Goal: Information Seeking & Learning: Learn about a topic

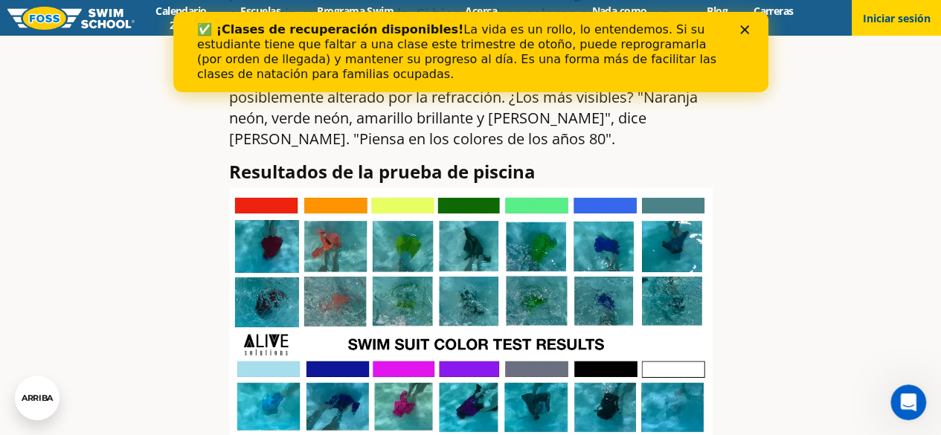
scroll to position [1413, 0]
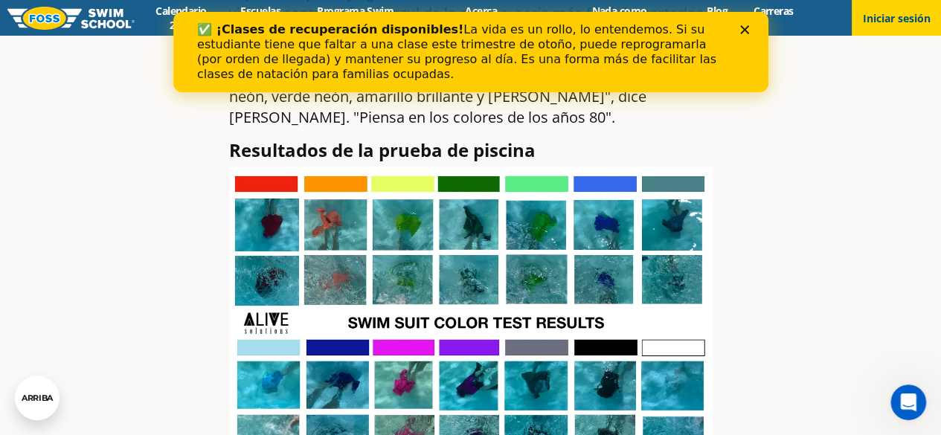
click at [527, 199] on img at bounding box center [470, 323] width 483 height 313
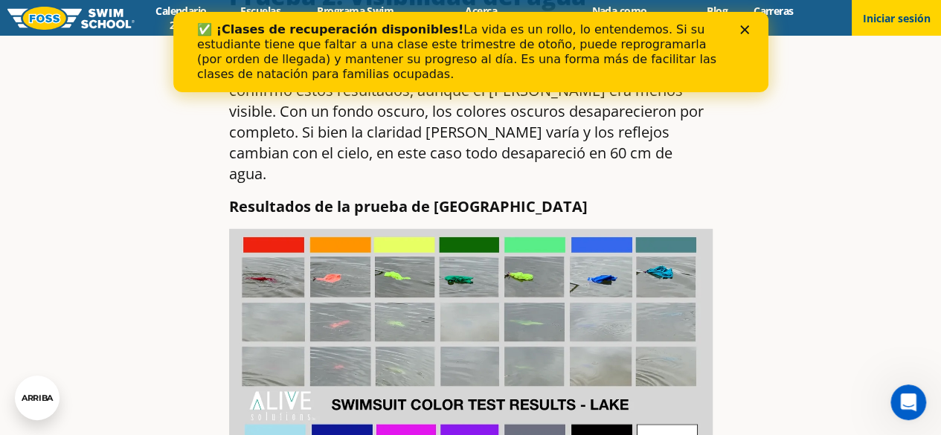
scroll to position [1934, 0]
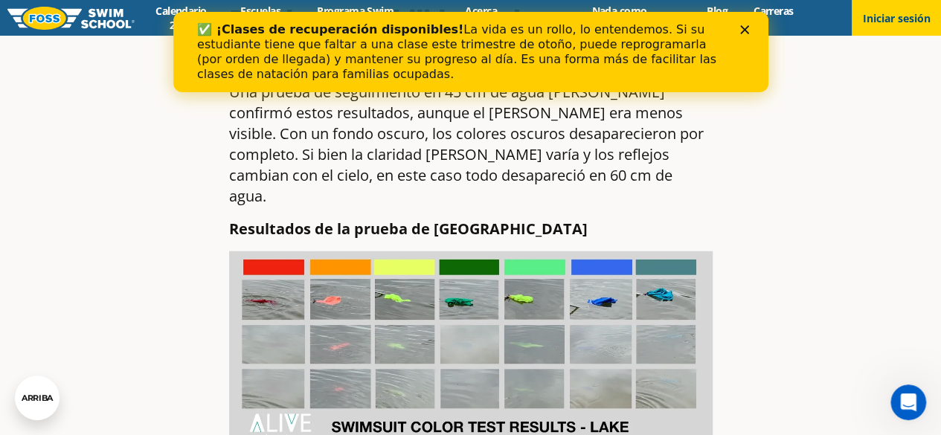
click at [742, 29] on polygon "Cerca" at bounding box center [743, 29] width 9 height 9
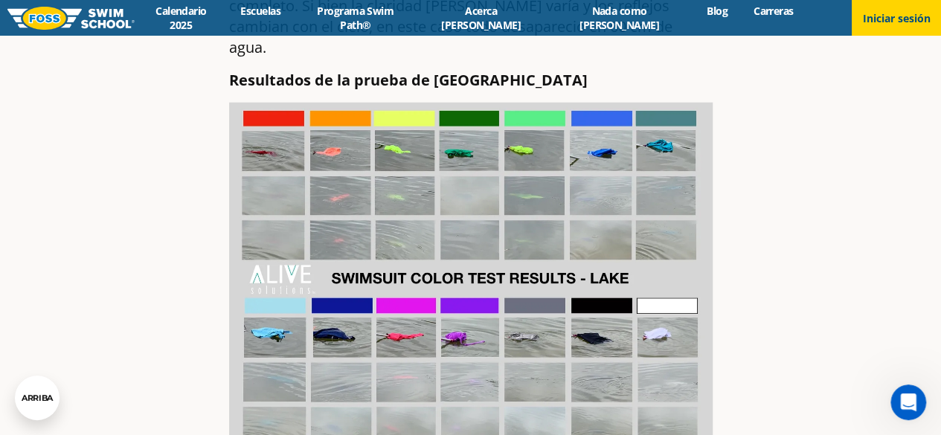
scroll to position [2008, 0]
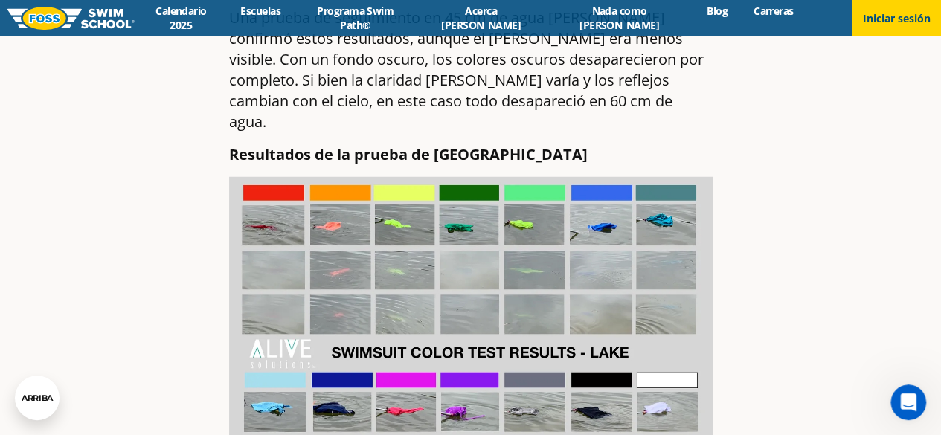
click at [537, 202] on img at bounding box center [470, 360] width 483 height 367
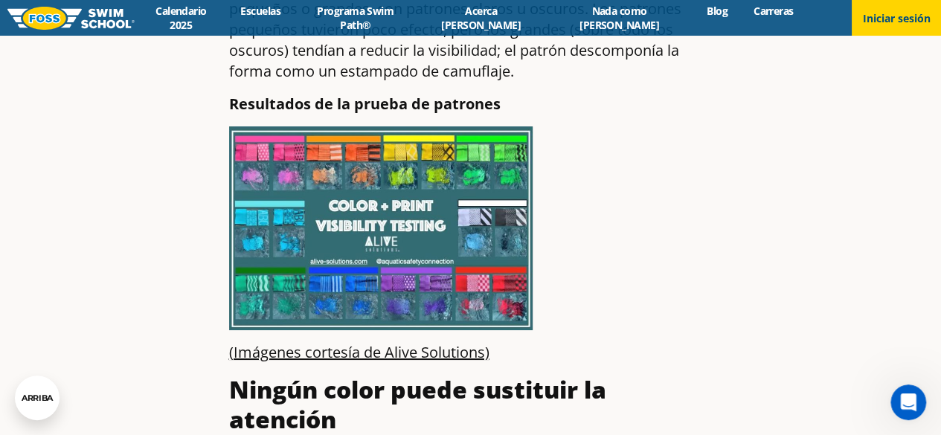
scroll to position [2677, 0]
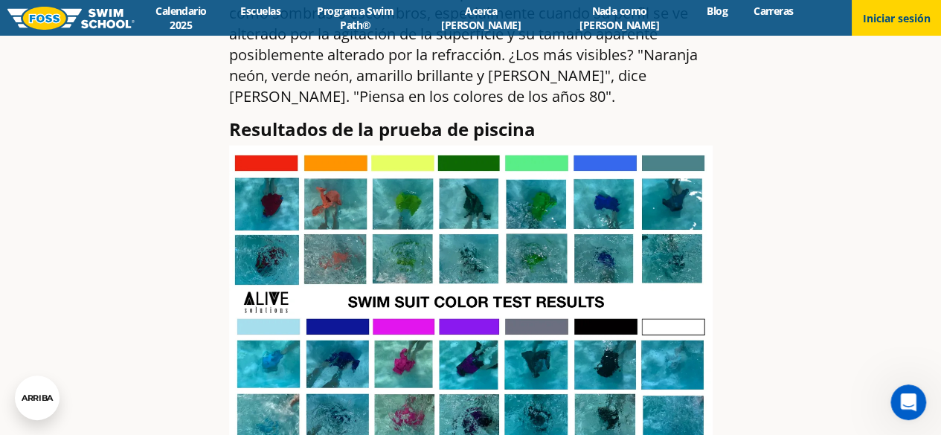
scroll to position [1413, 0]
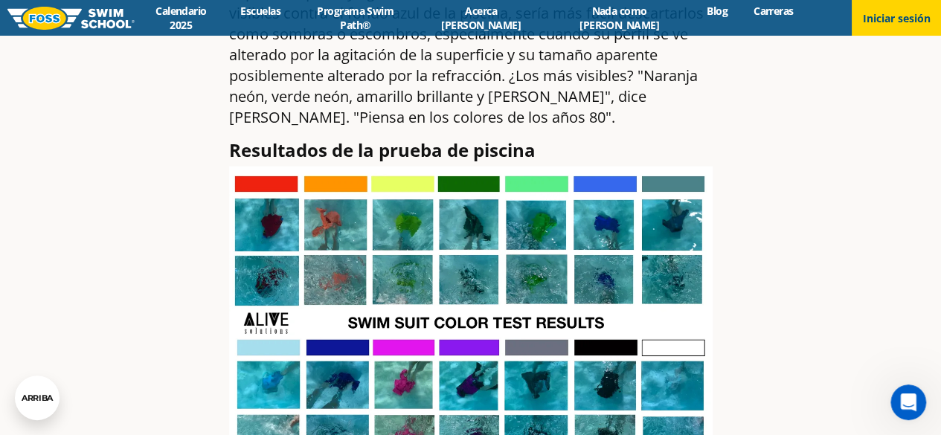
click at [556, 224] on img at bounding box center [470, 323] width 483 height 313
click at [137, 145] on article "Pruebas de visibilidad de trajes de baño lo demuestran: elija colores brillante…" at bounding box center [471, 423] width 878 height 3497
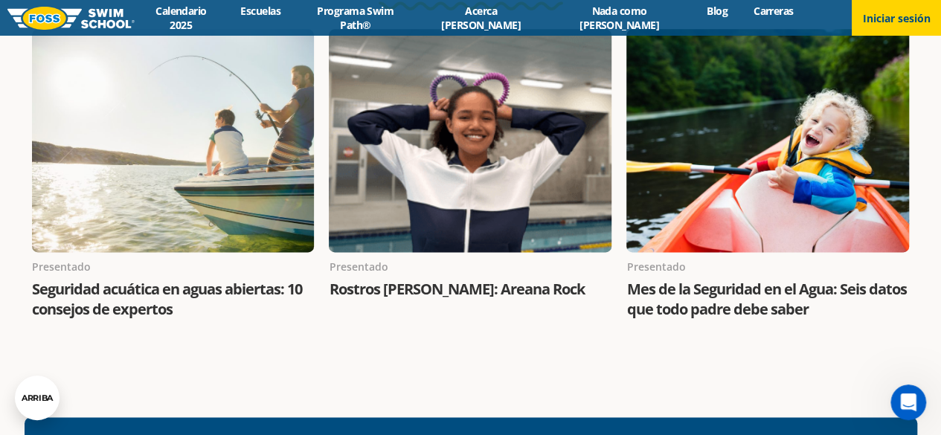
scroll to position [3570, 0]
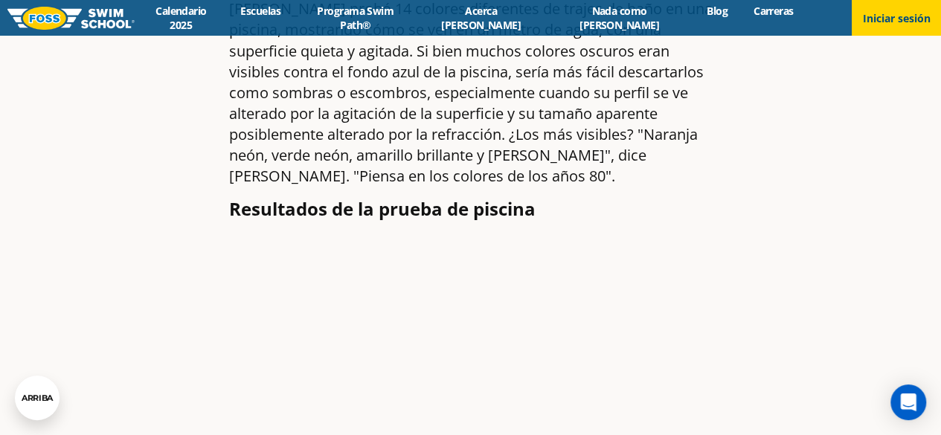
scroll to position [1413, 0]
